Goal: Book appointment/travel/reservation

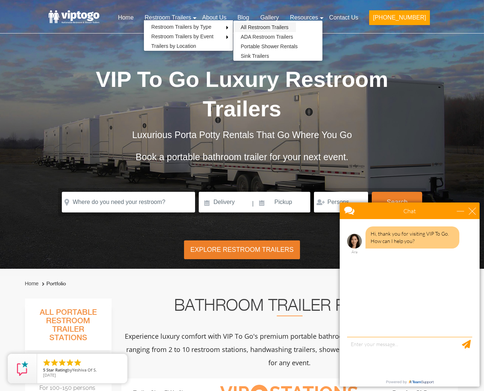
click at [273, 29] on link "All Restroom Trailers" at bounding box center [264, 27] width 63 height 10
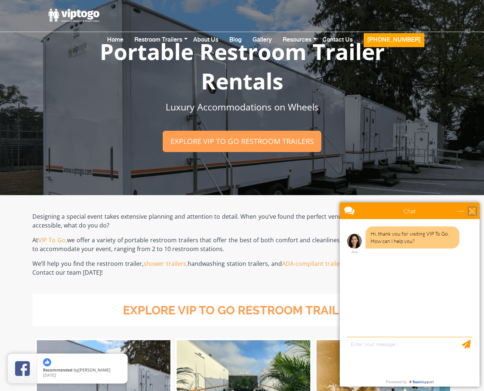
click at [473, 209] on div "close" at bounding box center [471, 210] width 7 height 7
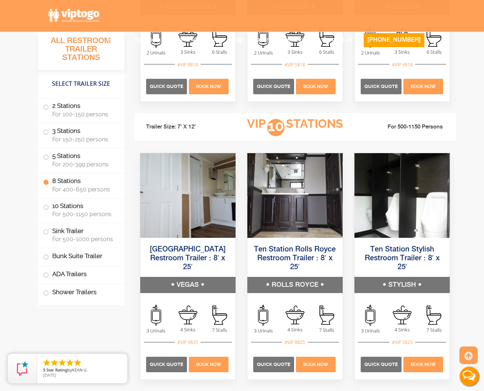
scroll to position [1724, 0]
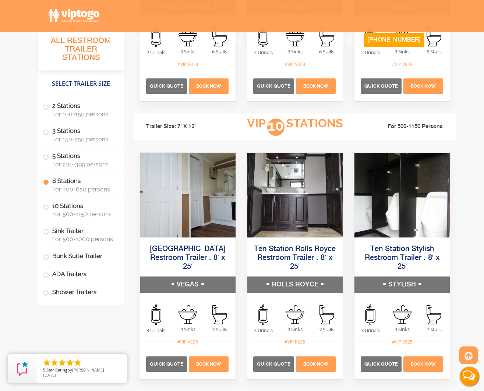
click at [396, 229] on img at bounding box center [401, 195] width 95 height 85
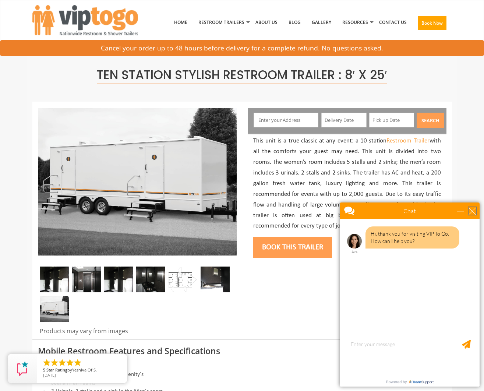
click at [472, 209] on div "close" at bounding box center [471, 210] width 7 height 7
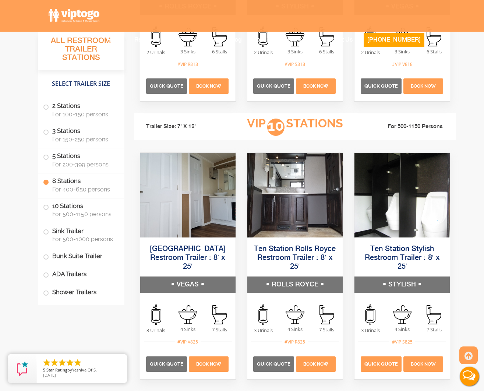
click at [380, 361] on span "Quick Quote" at bounding box center [380, 364] width 33 height 6
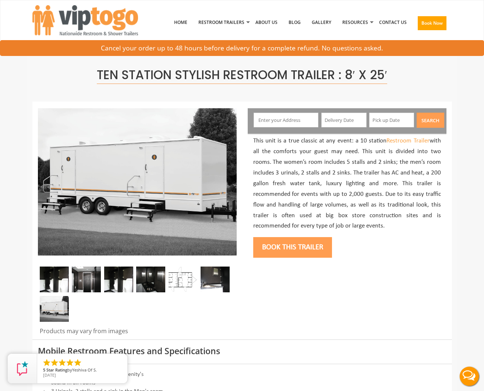
click at [340, 119] on input "text" at bounding box center [343, 120] width 45 height 15
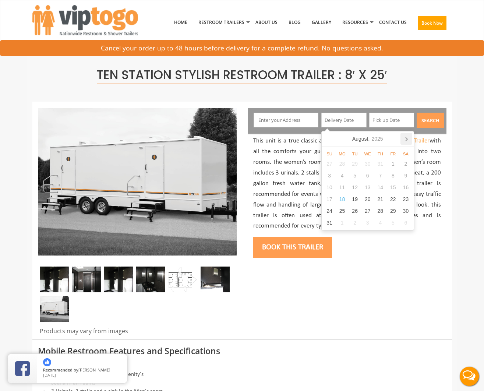
click at [404, 139] on icon at bounding box center [406, 139] width 12 height 12
click at [343, 162] on div "1" at bounding box center [342, 164] width 13 height 12
type input "[DATE]"
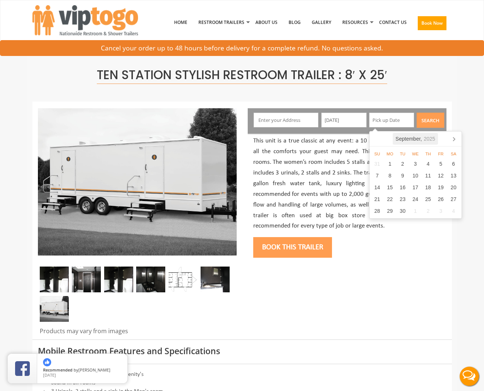
click at [424, 139] on icon "2025" at bounding box center [429, 138] width 11 height 7
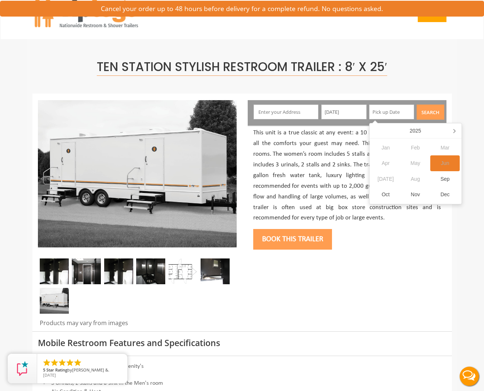
scroll to position [15, 0]
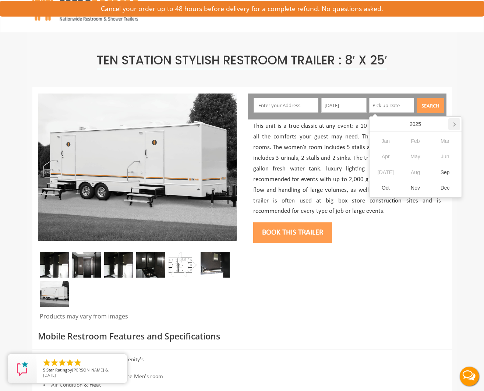
click at [453, 122] on icon at bounding box center [454, 124] width 12 height 12
click at [441, 171] on div "Sep" at bounding box center [445, 172] width 30 height 16
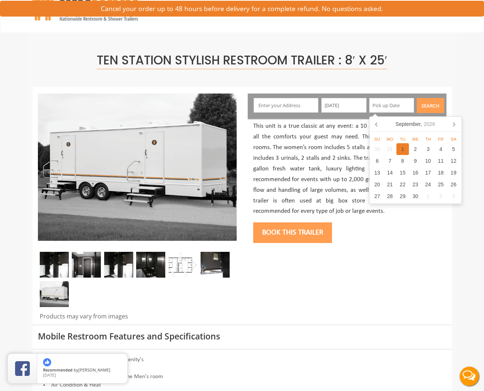
click at [405, 148] on div "1" at bounding box center [402, 149] width 13 height 12
type input "[DATE]"
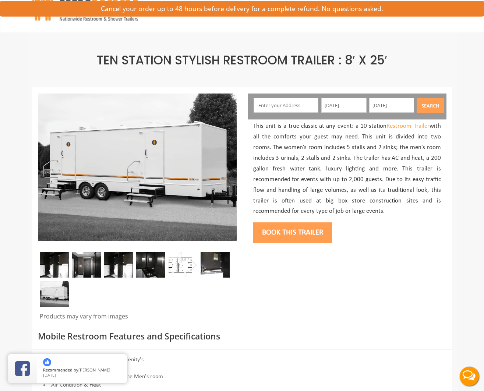
click at [431, 105] on button "Search" at bounding box center [431, 105] width 28 height 15
click at [277, 106] on input "text" at bounding box center [286, 105] width 65 height 15
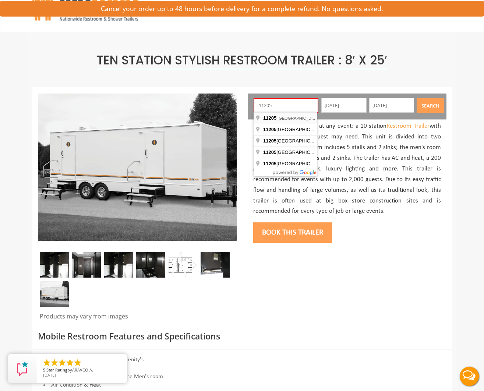
type input "[GEOGRAPHIC_DATA], [GEOGRAPHIC_DATA]"
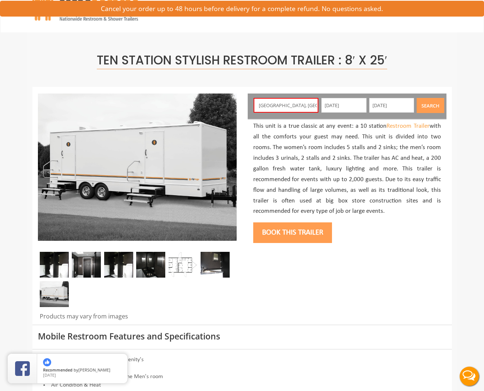
click at [432, 106] on button "Search" at bounding box center [431, 105] width 28 height 15
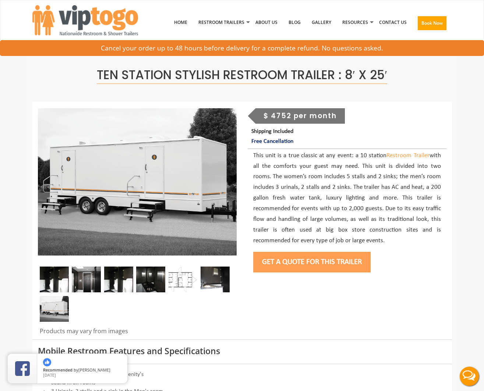
scroll to position [0, 0]
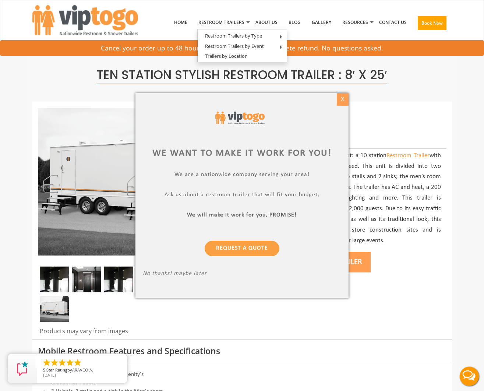
click at [341, 99] on div "X" at bounding box center [342, 99] width 11 height 13
